Goal: Information Seeking & Learning: Learn about a topic

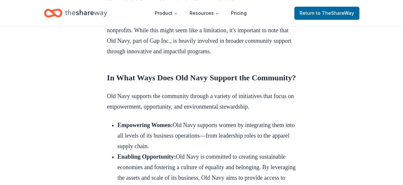
scroll to position [263, 0]
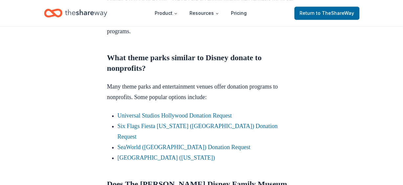
scroll to position [395, 0]
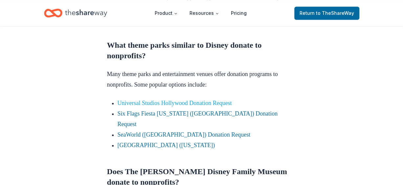
click at [212, 102] on link "Universal Studios Hollywood Donation Request" at bounding box center [175, 103] width 114 height 7
click at [214, 104] on link "Universal Studios Hollywood Donation Request" at bounding box center [175, 103] width 114 height 7
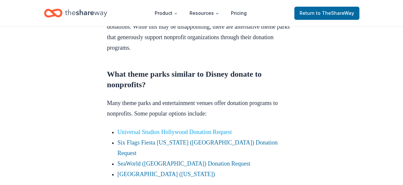
scroll to position [361, 0]
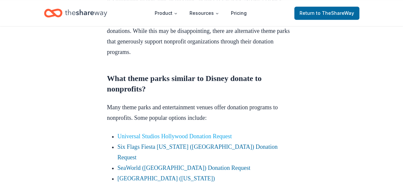
click at [164, 136] on link "Universal Studios Hollywood Donation Request" at bounding box center [175, 136] width 114 height 7
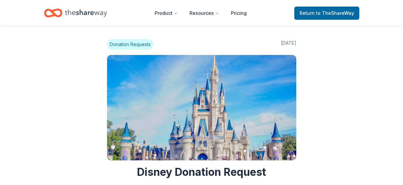
scroll to position [395, 0]
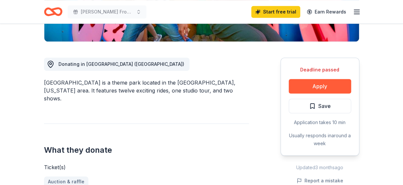
scroll to position [164, 0]
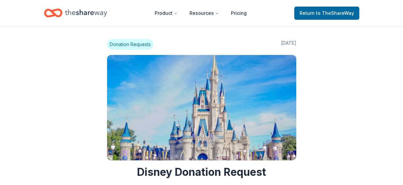
scroll to position [395, 0]
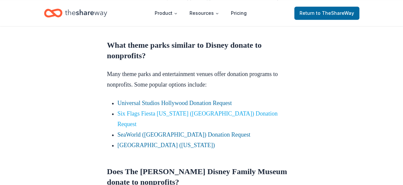
click at [176, 112] on link "Six Flags Fiesta [US_STATE] ([GEOGRAPHIC_DATA]) Donation Request" at bounding box center [198, 118] width 160 height 17
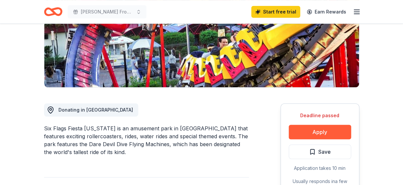
scroll to position [132, 0]
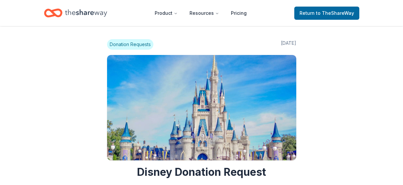
scroll to position [395, 0]
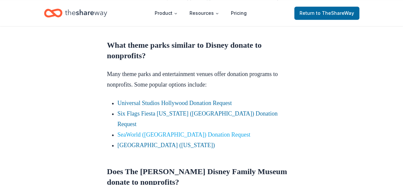
click at [209, 131] on link "SeaWorld ([GEOGRAPHIC_DATA]) Donation Request" at bounding box center [184, 134] width 133 height 7
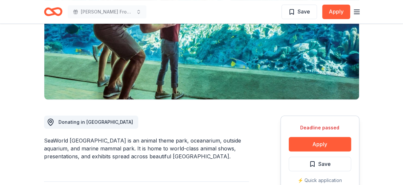
scroll to position [132, 0]
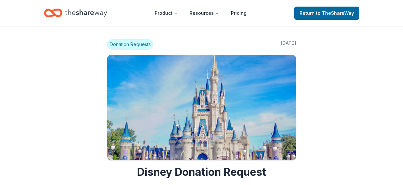
scroll to position [395, 0]
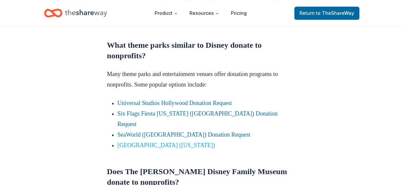
click at [171, 142] on link "[GEOGRAPHIC_DATA] ([US_STATE])" at bounding box center [167, 145] width 98 height 7
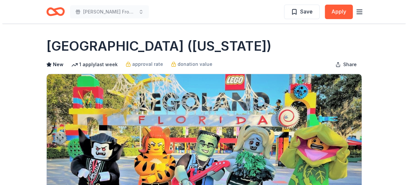
scroll to position [132, 0]
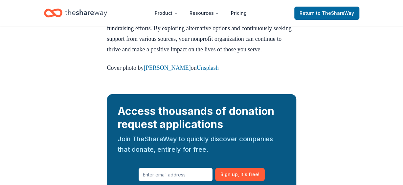
scroll to position [1249, 0]
